Goal: Find specific page/section: Find specific page/section

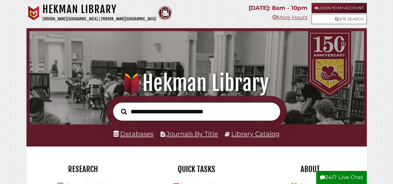
scroll to position [111, 332]
click at [180, 113] on input "text" at bounding box center [197, 111] width 168 height 19
type input "**********"
click at [118, 107] on button "Search" at bounding box center [124, 111] width 12 height 9
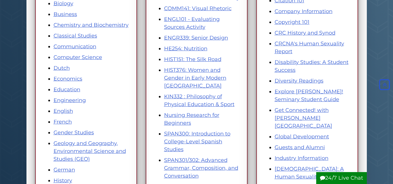
scroll to position [156, 0]
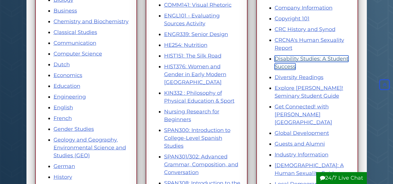
click at [288, 56] on link "Disability Studies: A Student Success" at bounding box center [312, 63] width 74 height 14
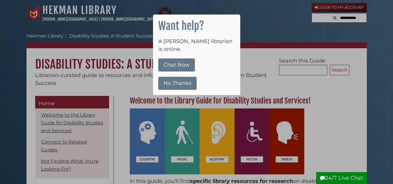
click at [183, 77] on button "No Thanks" at bounding box center [177, 83] width 38 height 13
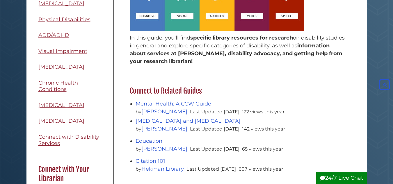
scroll to position [137, 0]
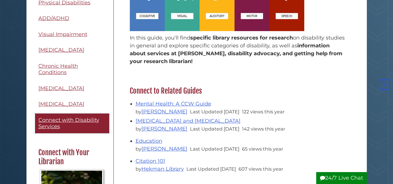
click at [88, 127] on span "Connect with Disability Services" at bounding box center [68, 123] width 61 height 13
